Goal: Navigation & Orientation: Find specific page/section

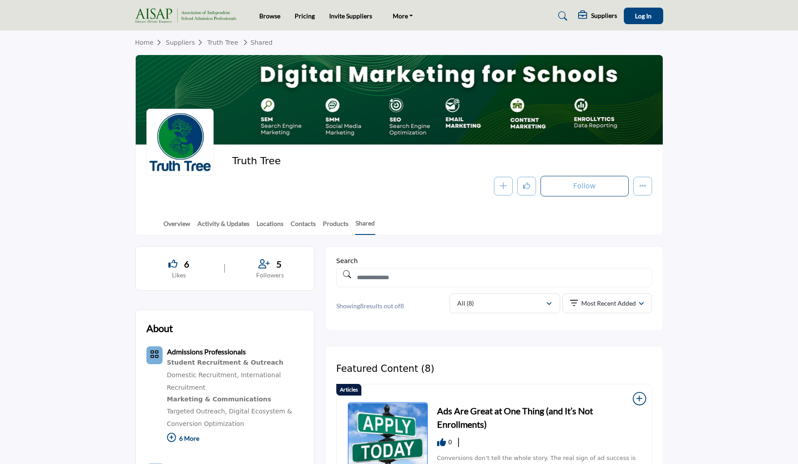
scroll to position [487, 0]
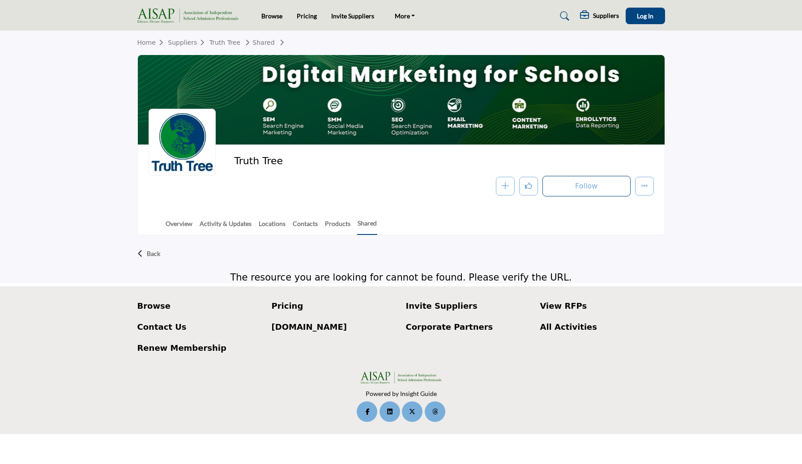
click at [248, 273] on h4 "The resource you are looking for cannot be found. Please verify the URL." at bounding box center [401, 277] width 528 height 11
